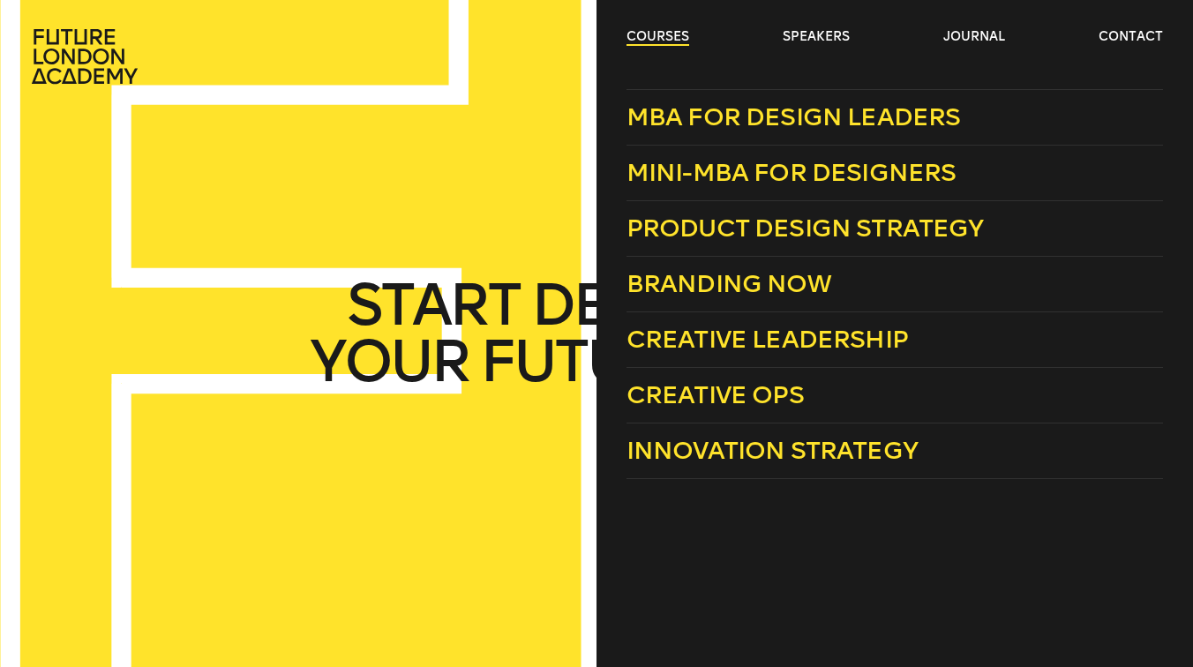
click at [643, 38] on link "courses" at bounding box center [657, 37] width 63 height 18
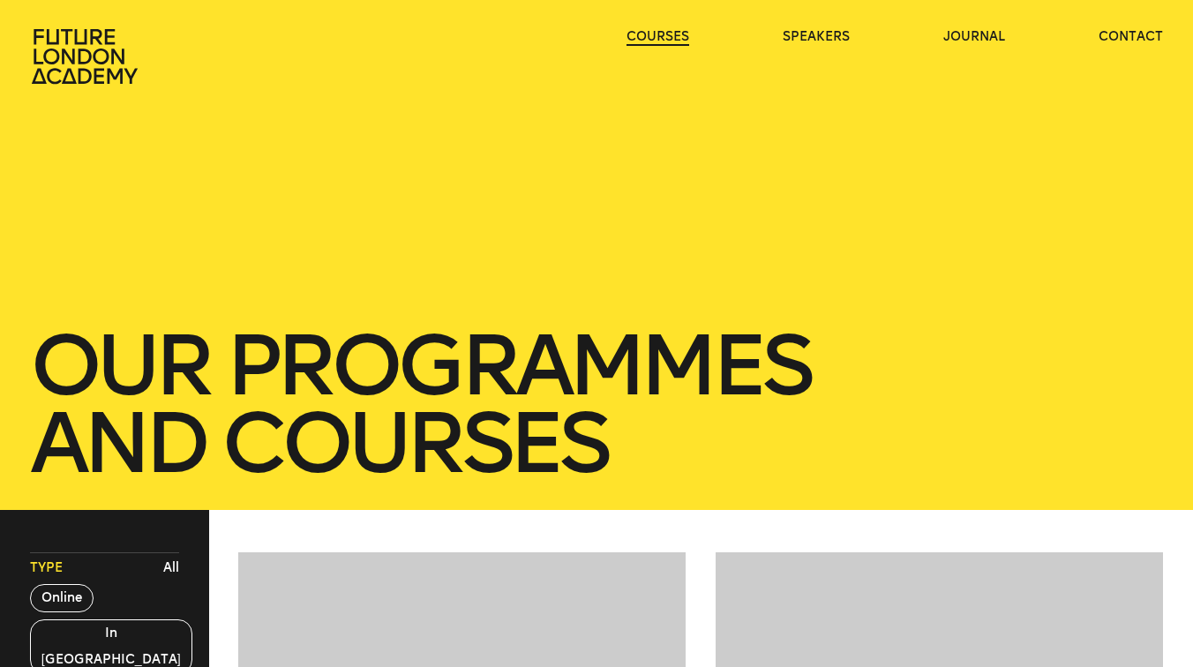
click at [643, 38] on link "courses" at bounding box center [657, 37] width 63 height 18
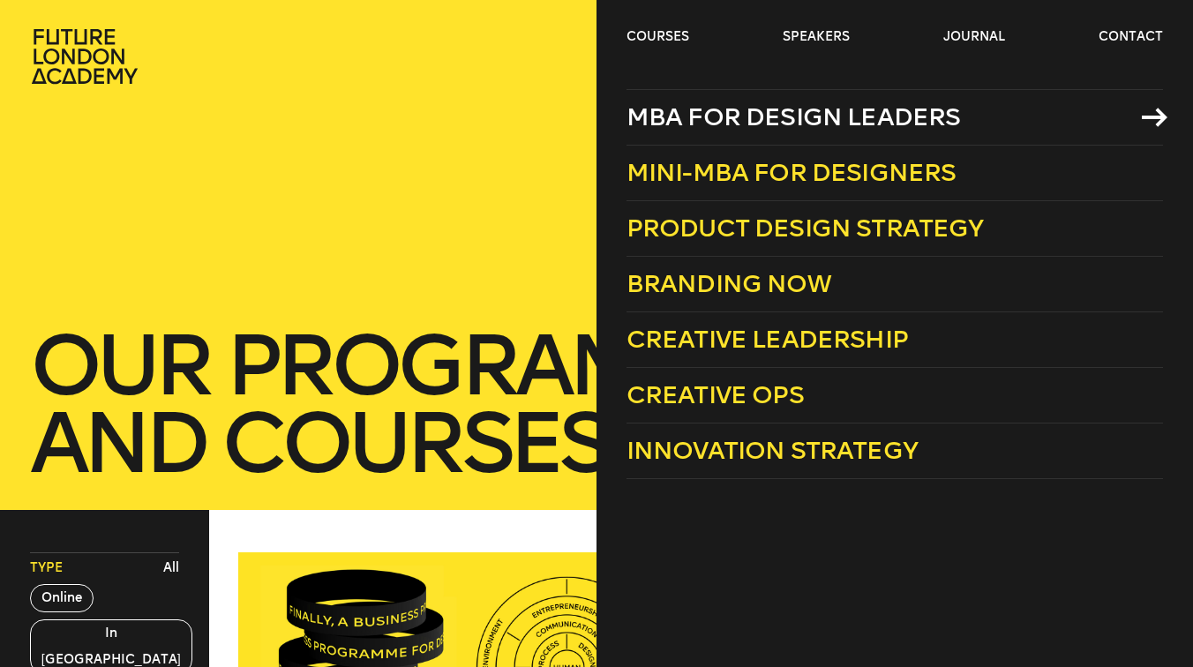
click at [658, 112] on span "MBA for Design Leaders" at bounding box center [793, 116] width 334 height 29
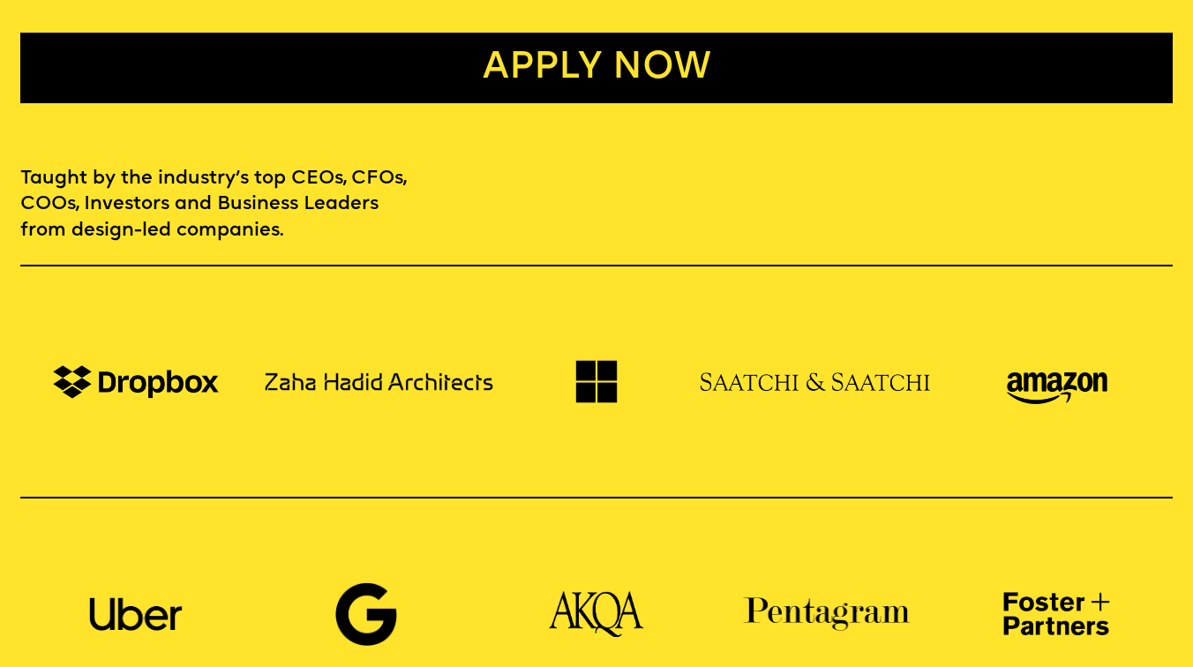
scroll to position [1043, 0]
